Goal: Information Seeking & Learning: Learn about a topic

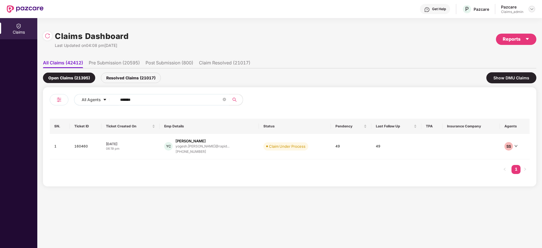
click at [530, 10] on div at bounding box center [532, 9] width 7 height 7
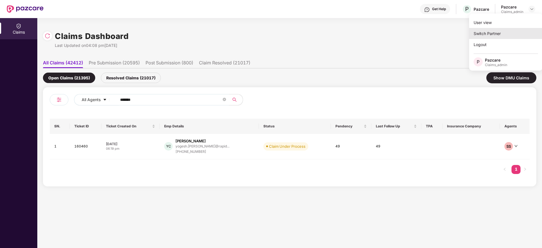
click at [506, 32] on div "Switch Partner" at bounding box center [506, 33] width 74 height 11
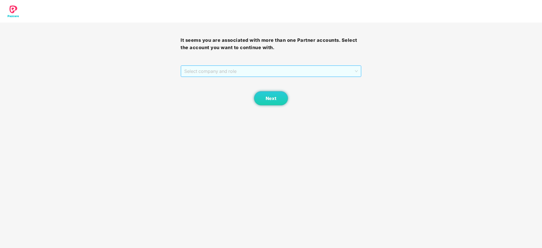
click at [306, 66] on span "Select company and role" at bounding box center [270, 71] width 173 height 11
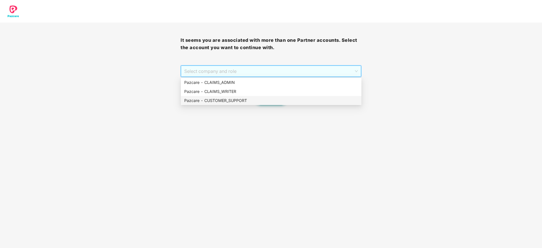
click at [280, 100] on div "Pazcare - CUSTOMER_SUPPORT" at bounding box center [271, 101] width 174 height 6
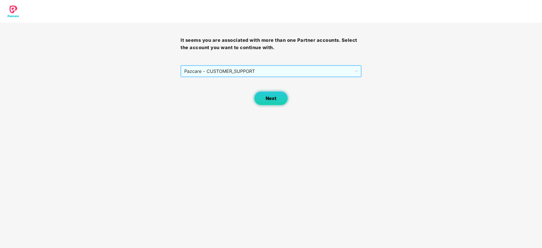
click at [284, 96] on button "Next" at bounding box center [271, 98] width 34 height 14
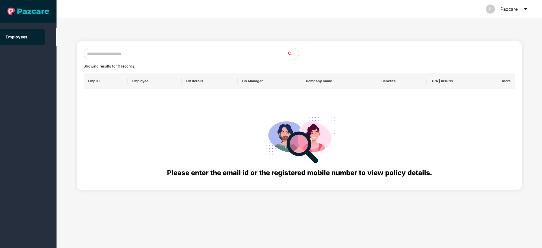
click at [161, 54] on input "text" at bounding box center [186, 53] width 204 height 11
paste input "**********"
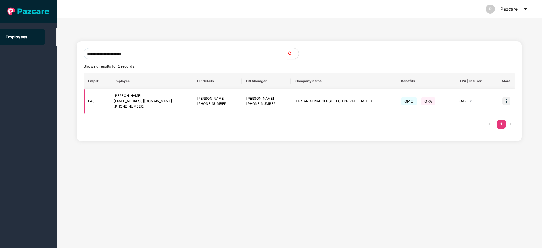
type input "**********"
click at [506, 104] on img at bounding box center [507, 101] width 8 height 8
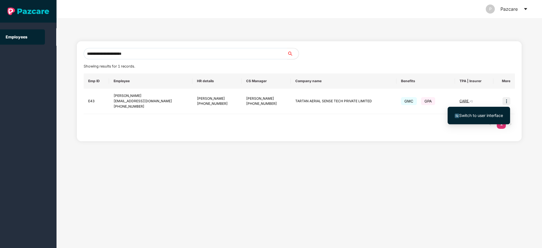
click at [481, 117] on span "Switch to user interface" at bounding box center [481, 115] width 44 height 5
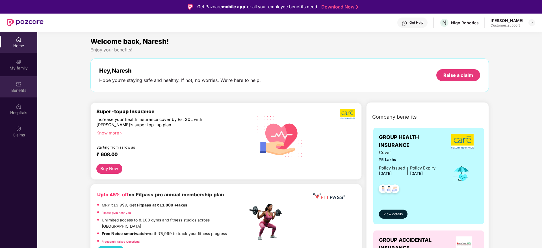
click at [22, 90] on div "Benefits" at bounding box center [18, 91] width 37 height 6
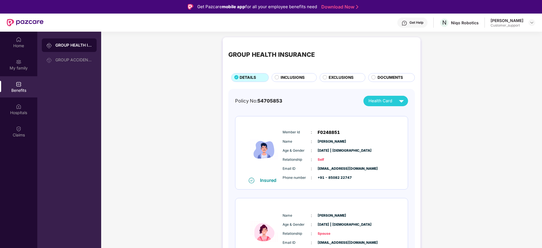
click at [335, 75] on span "EXCLUSIONS" at bounding box center [341, 78] width 25 height 6
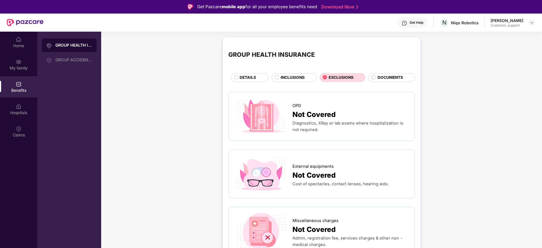
click at [299, 73] on div "INCLUSIONS" at bounding box center [294, 77] width 45 height 9
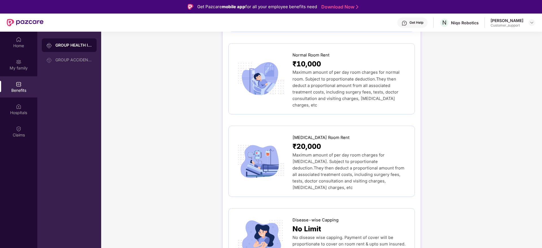
scroll to position [136, 0]
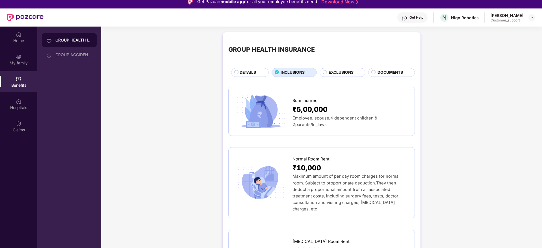
scroll to position [0, 0]
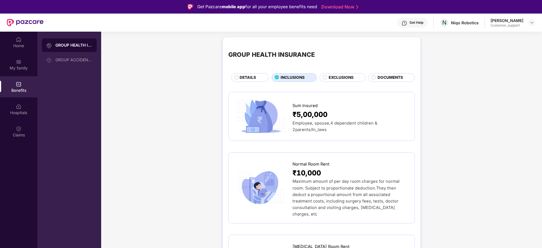
click at [246, 75] on span "DETAILS" at bounding box center [248, 78] width 16 height 6
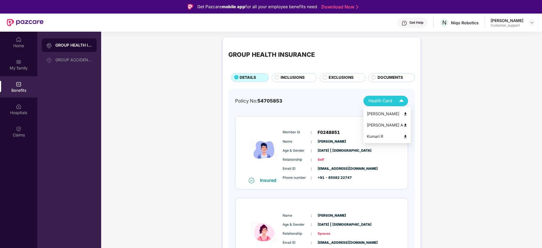
click at [389, 101] on span "Health Card" at bounding box center [381, 101] width 24 height 7
click at [385, 113] on div "Naresh Kumar" at bounding box center [387, 114] width 41 height 6
click at [531, 23] on img at bounding box center [532, 22] width 5 height 5
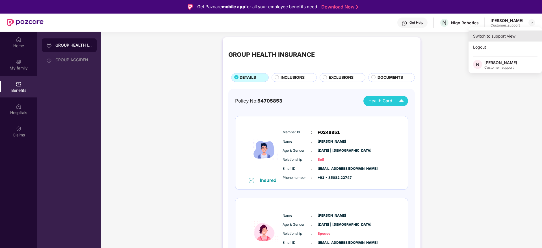
click at [499, 39] on div "Switch to support view" at bounding box center [506, 36] width 74 height 11
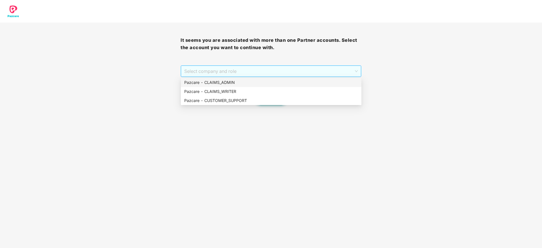
click at [227, 68] on span "Select company and role" at bounding box center [270, 71] width 173 height 11
click at [225, 99] on div "Pazcare - CUSTOMER_SUPPORT" at bounding box center [271, 101] width 174 height 6
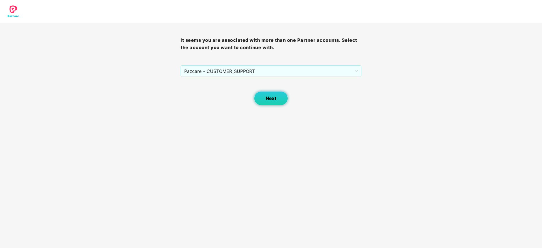
click at [270, 99] on span "Next" at bounding box center [271, 98] width 11 height 5
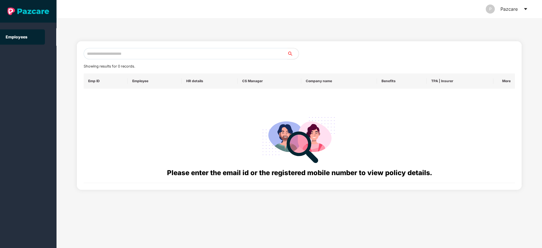
click at [181, 50] on div "Showing results for 0 records. Emp ID Employee HR details CS Manager Company na…" at bounding box center [299, 115] width 445 height 149
click at [181, 50] on input "text" at bounding box center [186, 53] width 204 height 11
paste input "**********"
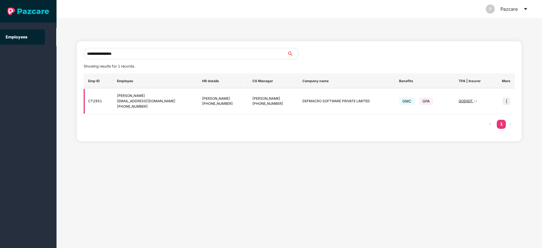
type input "**********"
click at [507, 103] on img at bounding box center [507, 101] width 8 height 8
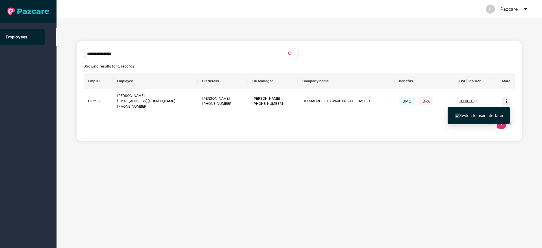
click at [473, 116] on span "Switch to user interface" at bounding box center [481, 115] width 44 height 5
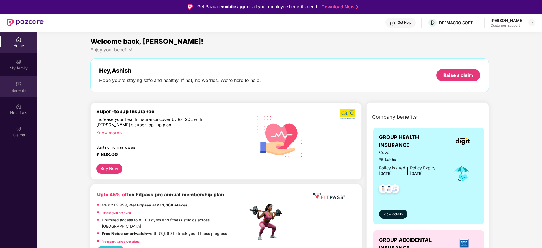
click at [22, 93] on div "Benefits" at bounding box center [18, 86] width 37 height 21
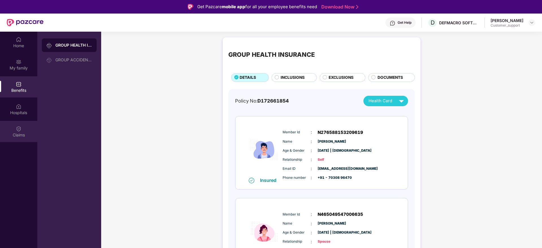
click at [14, 132] on div "Claims" at bounding box center [18, 135] width 37 height 6
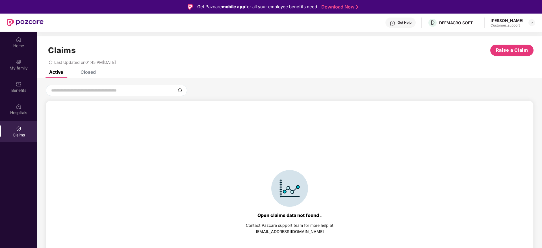
click at [82, 72] on div "Closed" at bounding box center [88, 72] width 15 height 6
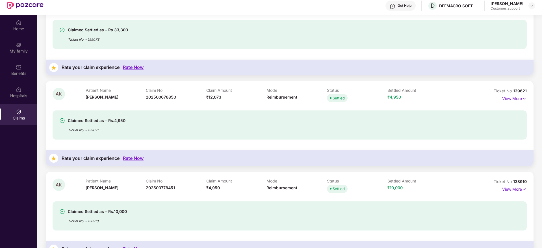
scroll to position [32, 0]
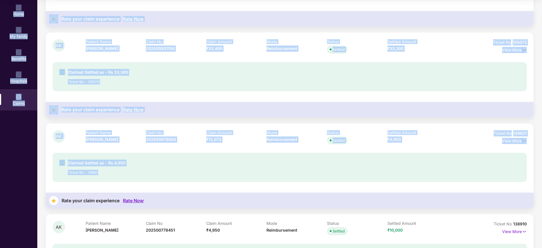
drag, startPoint x: 541, startPoint y: 135, endPoint x: 538, endPoint y: -4, distance: 139.7
click at [538, 0] on html "Get Pazcare mobile app for all your employee benefits need Download Now Get Hel…" at bounding box center [271, 92] width 542 height 248
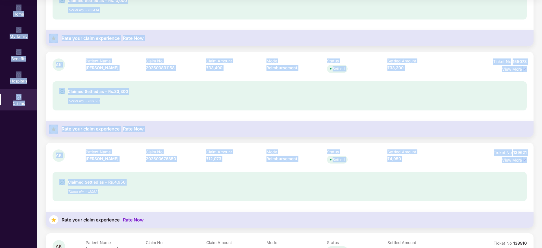
scroll to position [0, 0]
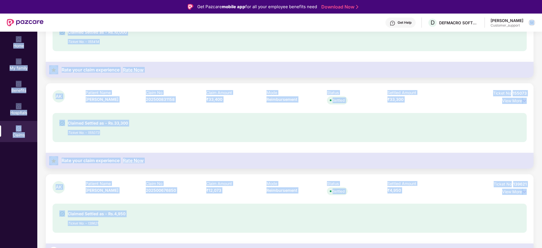
click at [531, 23] on img at bounding box center [532, 22] width 5 height 5
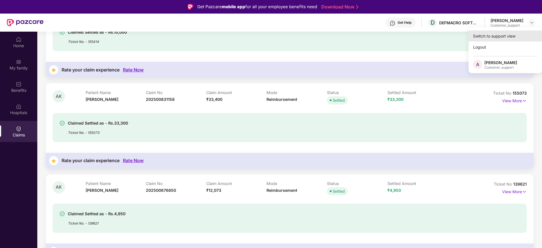
click at [502, 34] on div "Switch to support view" at bounding box center [506, 36] width 74 height 11
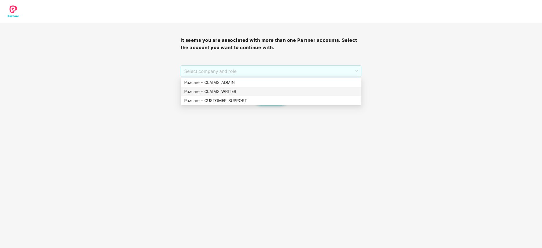
drag, startPoint x: 247, startPoint y: 66, endPoint x: 235, endPoint y: 81, distance: 18.9
click at [235, 81] on body "It seems you are associated with more than one Partner accounts. Select the acc…" at bounding box center [271, 124] width 542 height 248
drag, startPoint x: 235, startPoint y: 81, endPoint x: 227, endPoint y: 83, distance: 8.3
click at [227, 83] on div "Pazcare - CLAIMS_ADMIN" at bounding box center [271, 82] width 174 height 6
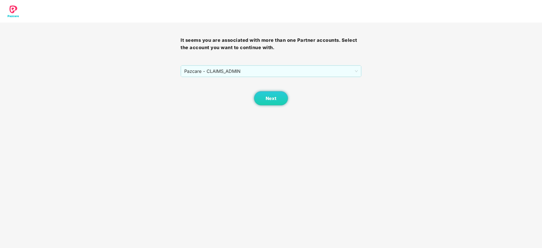
click at [227, 83] on div "Next" at bounding box center [271, 91] width 181 height 28
click at [276, 102] on button "Next" at bounding box center [271, 98] width 34 height 14
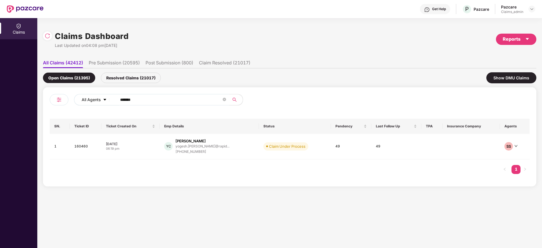
drag, startPoint x: 139, startPoint y: 101, endPoint x: 106, endPoint y: 104, distance: 32.9
click at [106, 104] on div "All Agents ******" at bounding box center [218, 99] width 288 height 11
paste input "text"
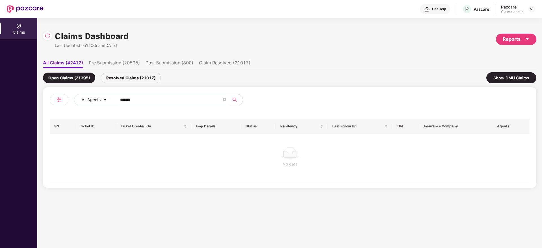
type input "******"
click at [123, 75] on div "Resolved Claims (21017)" at bounding box center [131, 78] width 60 height 10
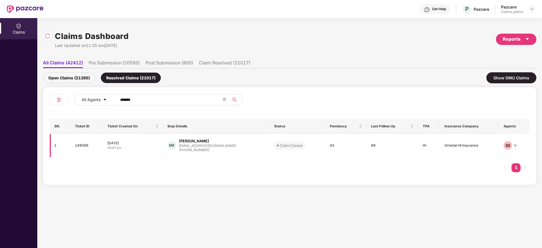
click at [204, 146] on div "milindranim@gmail.com" at bounding box center [207, 146] width 57 height 4
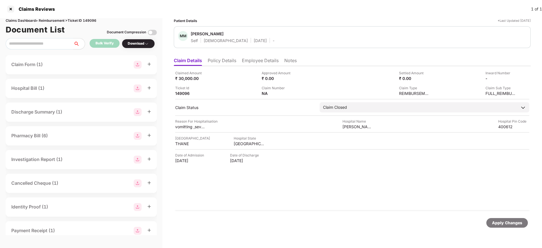
click at [286, 60] on li "Notes" at bounding box center [290, 62] width 12 height 8
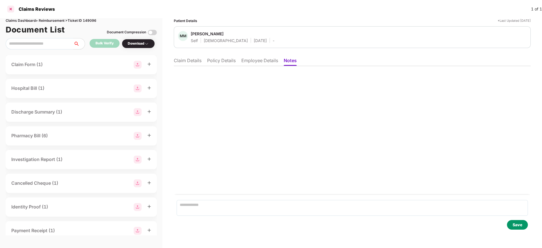
click at [12, 10] on div at bounding box center [10, 9] width 9 height 9
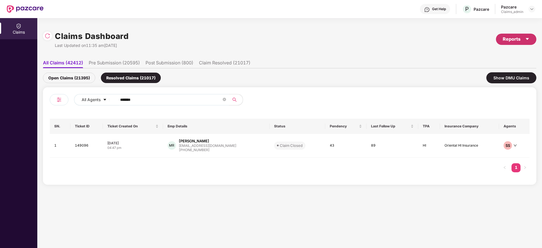
click at [519, 40] on div "Reports" at bounding box center [516, 39] width 27 height 7
click at [490, 56] on div "Claims Report" at bounding box center [483, 54] width 26 height 6
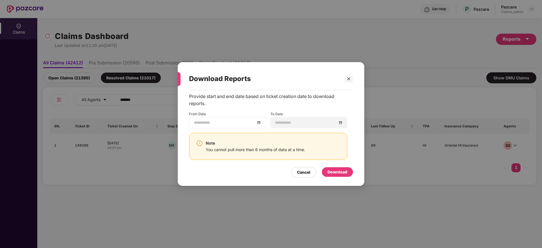
click at [261, 122] on div at bounding box center [227, 123] width 67 height 6
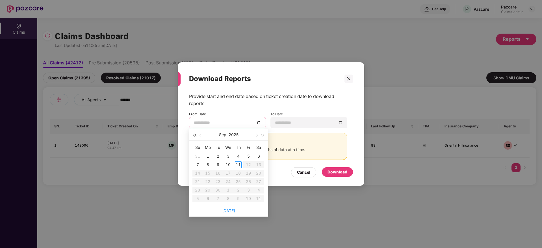
type input "**********"
click at [201, 135] on span "button" at bounding box center [201, 135] width 3 height 3
type input "**********"
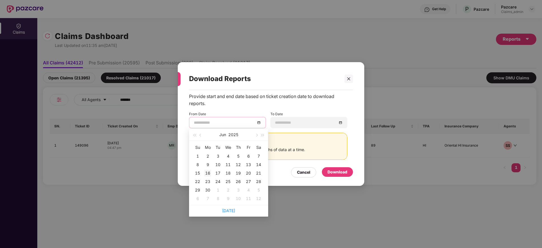
click at [208, 174] on div "16" at bounding box center [207, 173] width 7 height 7
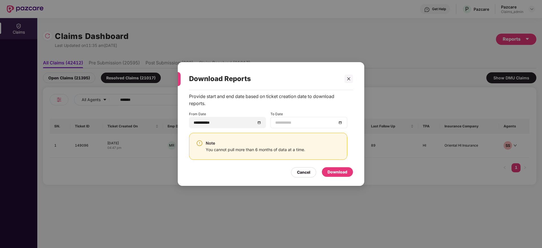
click at [341, 124] on div at bounding box center [308, 123] width 67 height 6
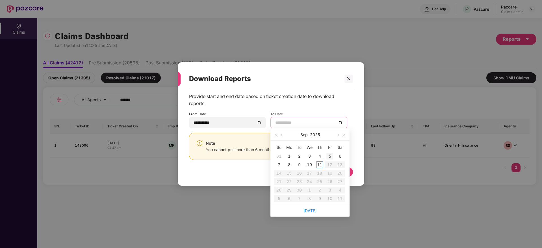
type input "**********"
click at [321, 165] on div "11" at bounding box center [319, 164] width 7 height 7
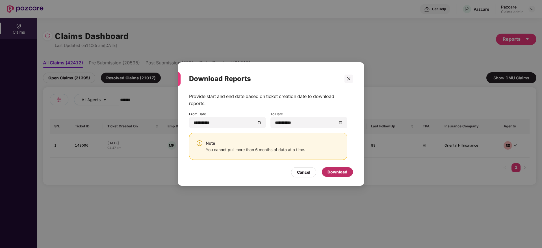
click at [350, 172] on div "Download" at bounding box center [337, 172] width 31 height 10
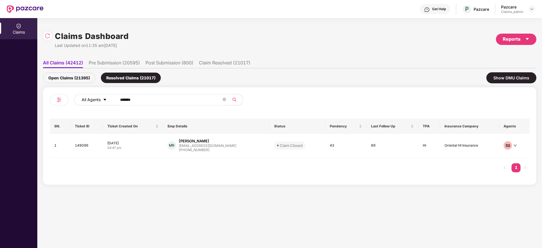
drag, startPoint x: 150, startPoint y: 102, endPoint x: 104, endPoint y: 104, distance: 46.4
click at [104, 104] on div "All Agents ******" at bounding box center [218, 99] width 288 height 11
paste input "text"
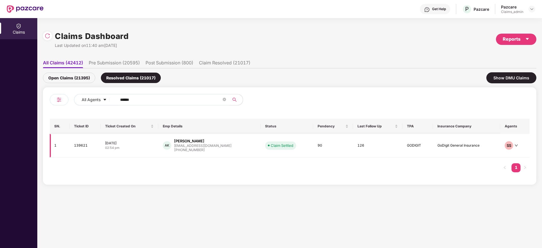
type input "******"
click at [183, 147] on div "ashish.k@clear.in" at bounding box center [202, 146] width 57 height 4
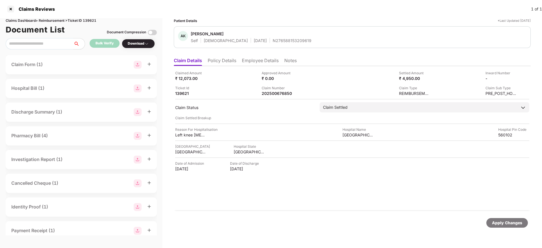
click at [139, 39] on div "Download" at bounding box center [138, 43] width 33 height 9
click at [139, 40] on div "Download" at bounding box center [138, 43] width 33 height 9
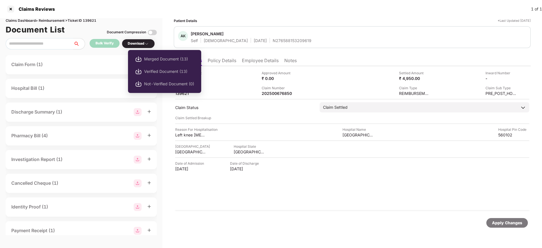
click at [136, 43] on div "Download" at bounding box center [138, 43] width 21 height 5
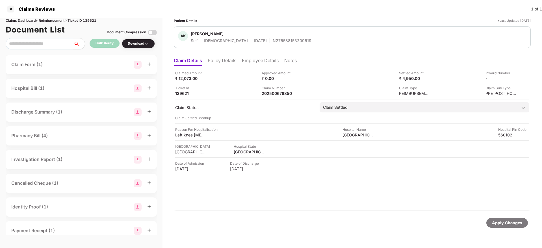
click at [136, 43] on div "Download" at bounding box center [138, 43] width 21 height 5
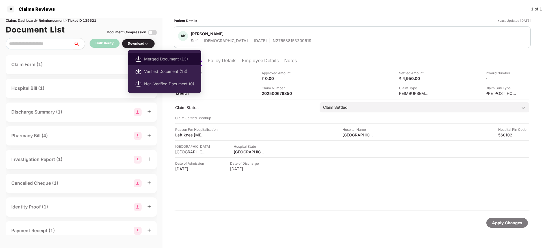
click at [148, 60] on span "Merged Document (13)" at bounding box center [169, 59] width 50 height 6
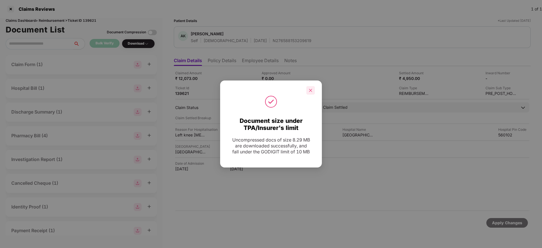
click at [313, 92] on div at bounding box center [310, 90] width 8 height 8
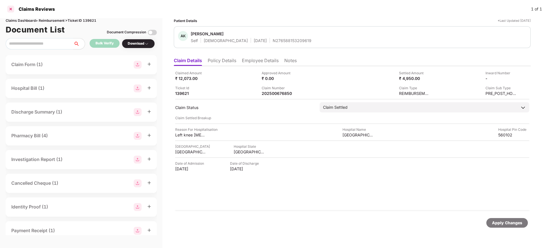
click at [7, 8] on div at bounding box center [10, 9] width 9 height 9
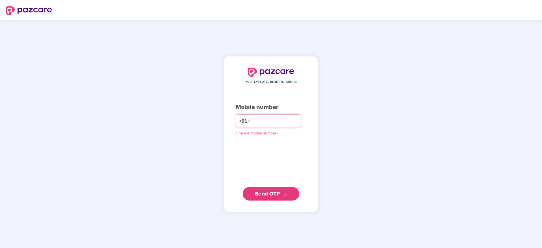
click at [260, 119] on input "number" at bounding box center [275, 120] width 46 height 9
type input "**********"
click at [267, 191] on span "Send OTP" at bounding box center [267, 194] width 25 height 6
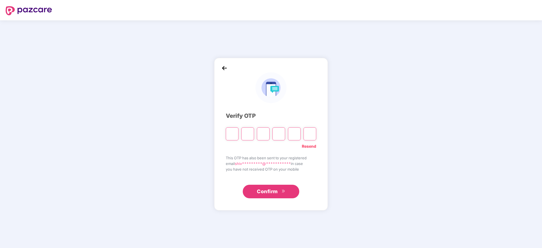
type input "*"
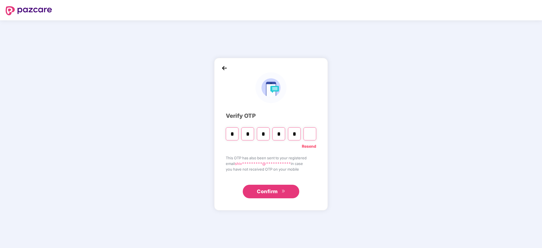
type input "*"
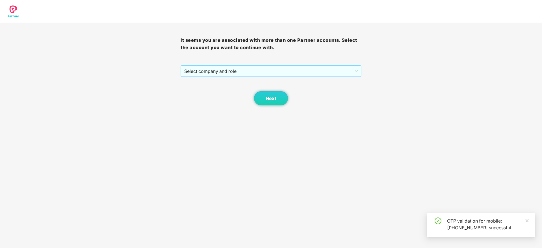
click at [290, 73] on span "Select company and role" at bounding box center [270, 71] width 173 height 11
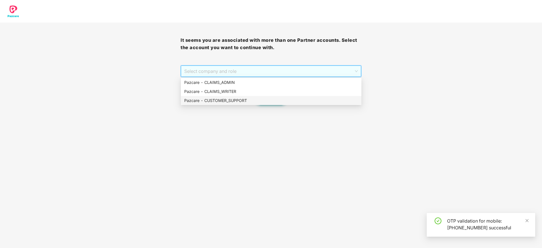
click at [263, 98] on div "Pazcare - CUSTOMER_SUPPORT" at bounding box center [271, 101] width 174 height 6
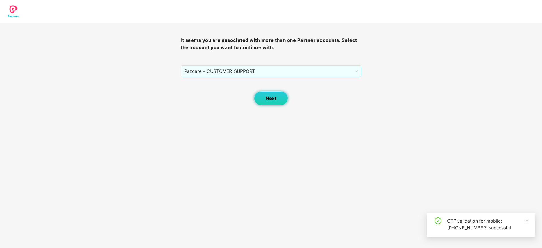
click at [279, 100] on button "Next" at bounding box center [271, 98] width 34 height 14
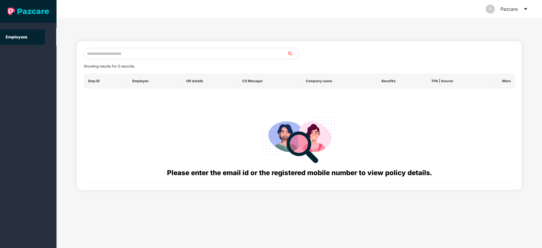
click at [181, 54] on input "text" at bounding box center [186, 53] width 204 height 11
paste input "**********"
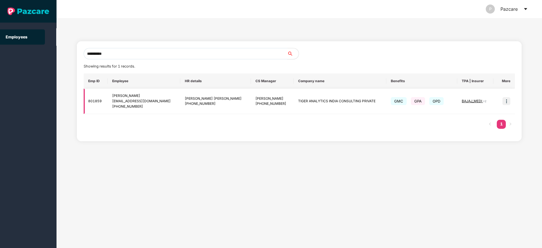
type input "**********"
click at [507, 101] on img at bounding box center [507, 101] width 8 height 8
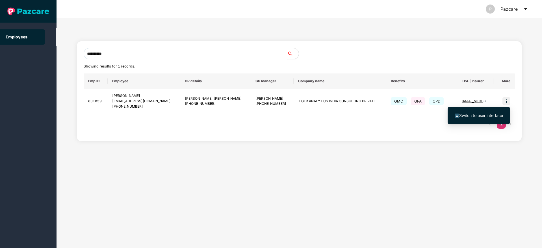
click at [476, 117] on span "Switch to user interface" at bounding box center [481, 115] width 44 height 5
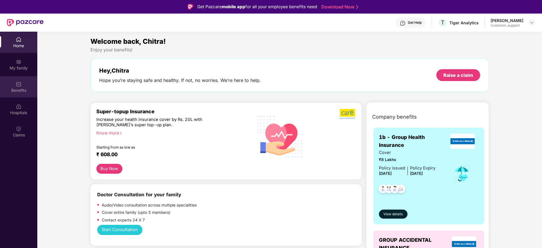
click at [12, 85] on div "Benefits" at bounding box center [18, 86] width 37 height 21
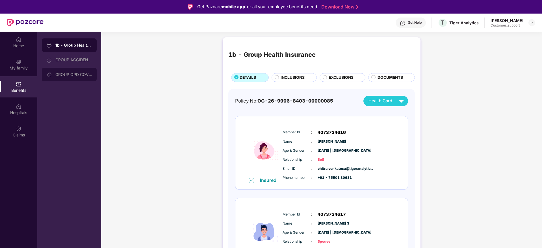
click at [71, 72] on div "GROUP OPD COVER" at bounding box center [73, 74] width 37 height 5
